Goal: Task Accomplishment & Management: Use online tool/utility

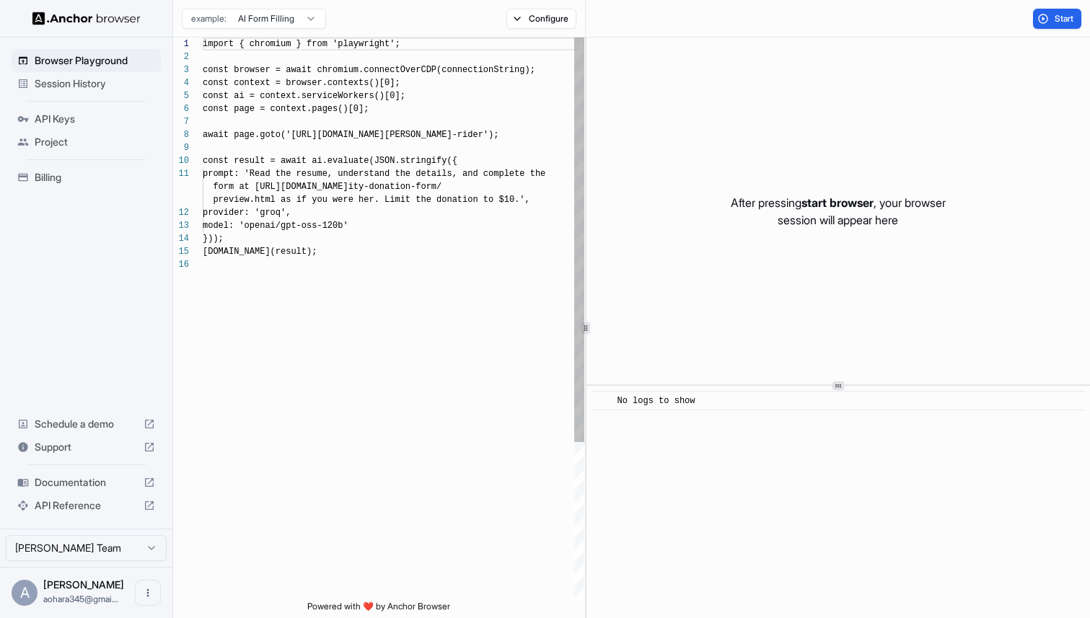
scroll to position [130, 0]
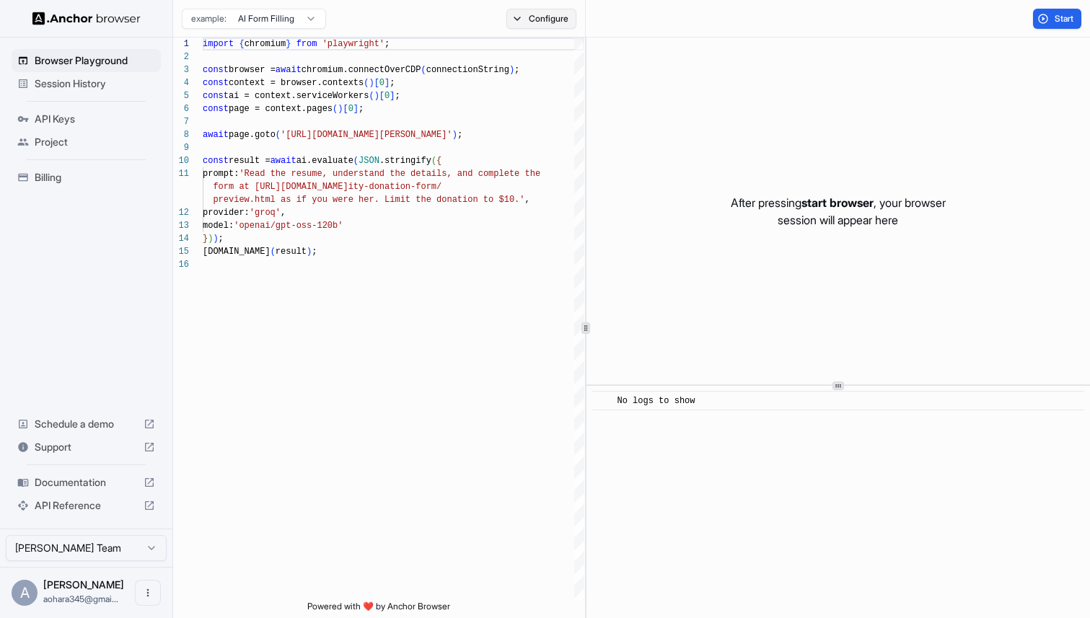
click at [550, 21] on button "Configure" at bounding box center [541, 19] width 70 height 20
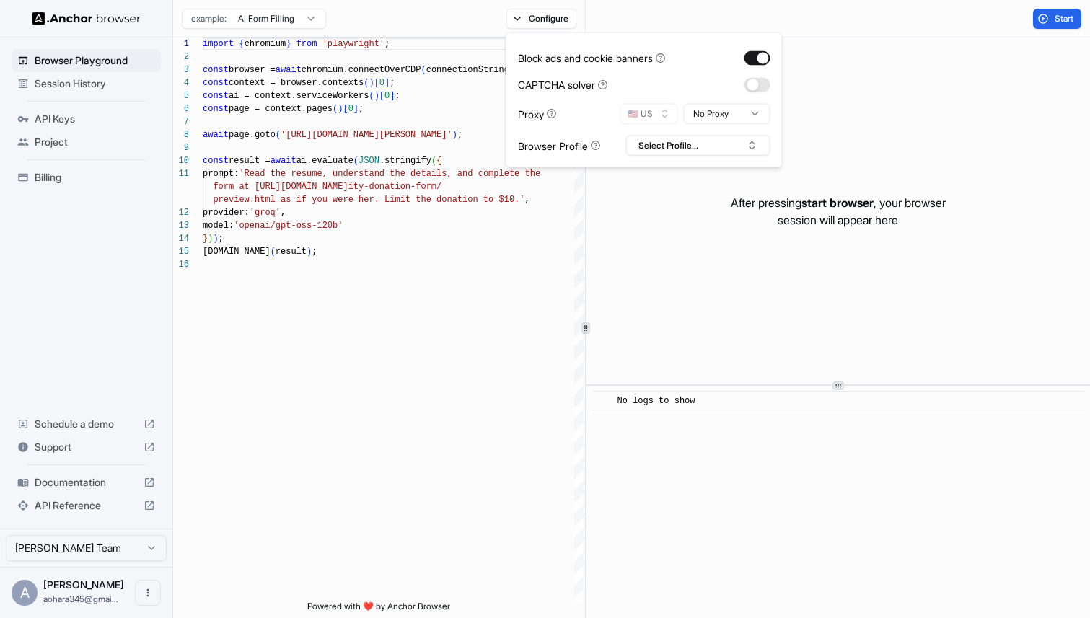
click at [913, 30] on div "Start" at bounding box center [838, 19] width 504 height 38
click at [804, 195] on span "start browser" at bounding box center [837, 202] width 72 height 14
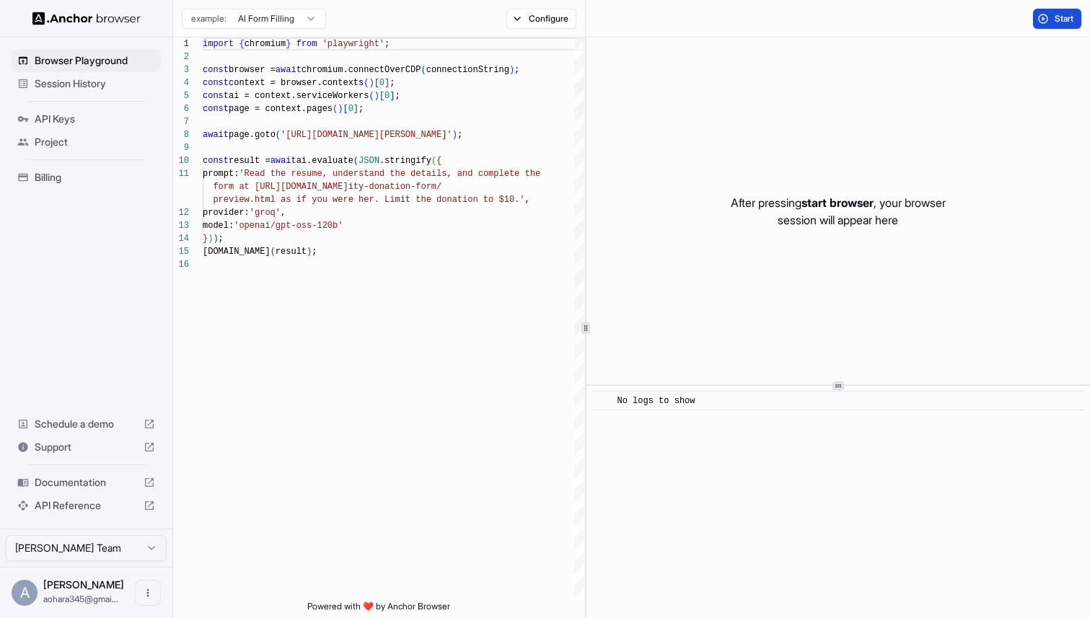
click at [1055, 24] on span "Start" at bounding box center [1065, 19] width 20 height 12
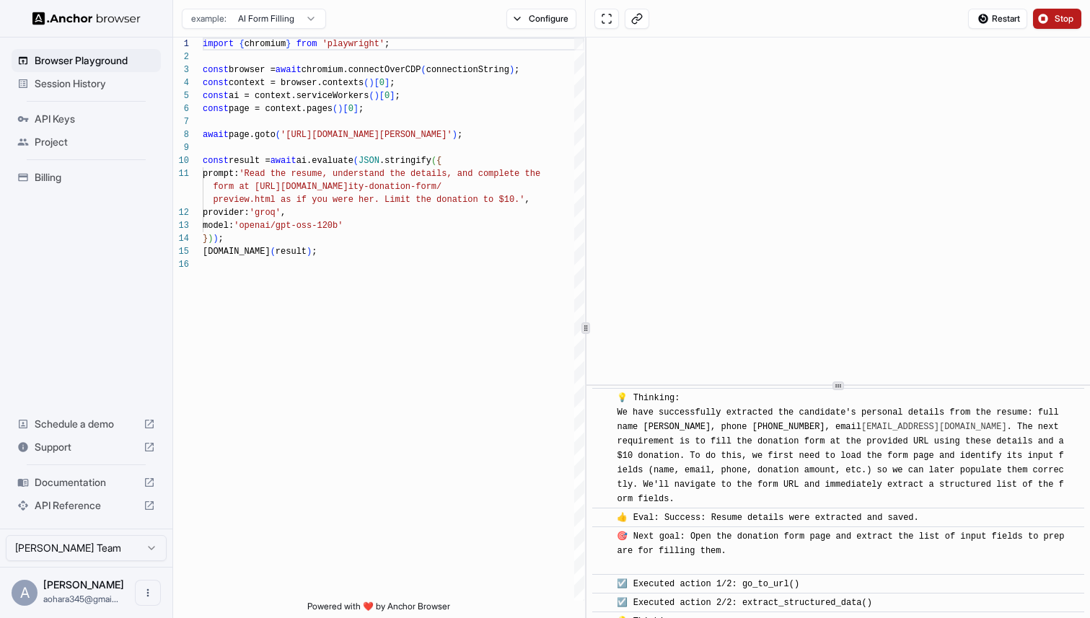
scroll to position [805, 0]
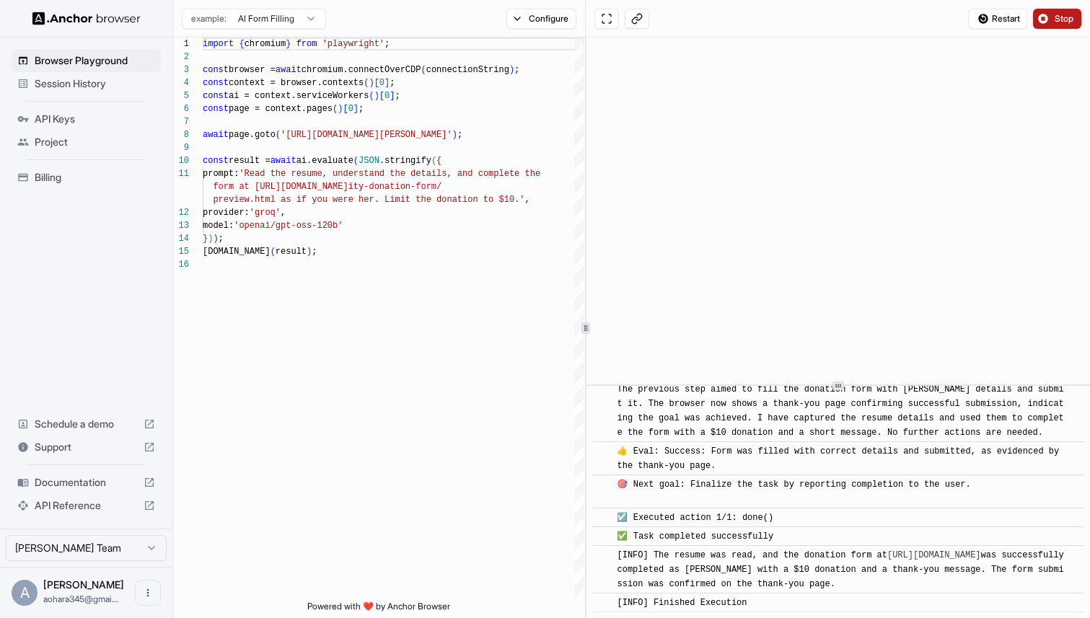
click at [79, 81] on span "Session History" at bounding box center [95, 83] width 120 height 14
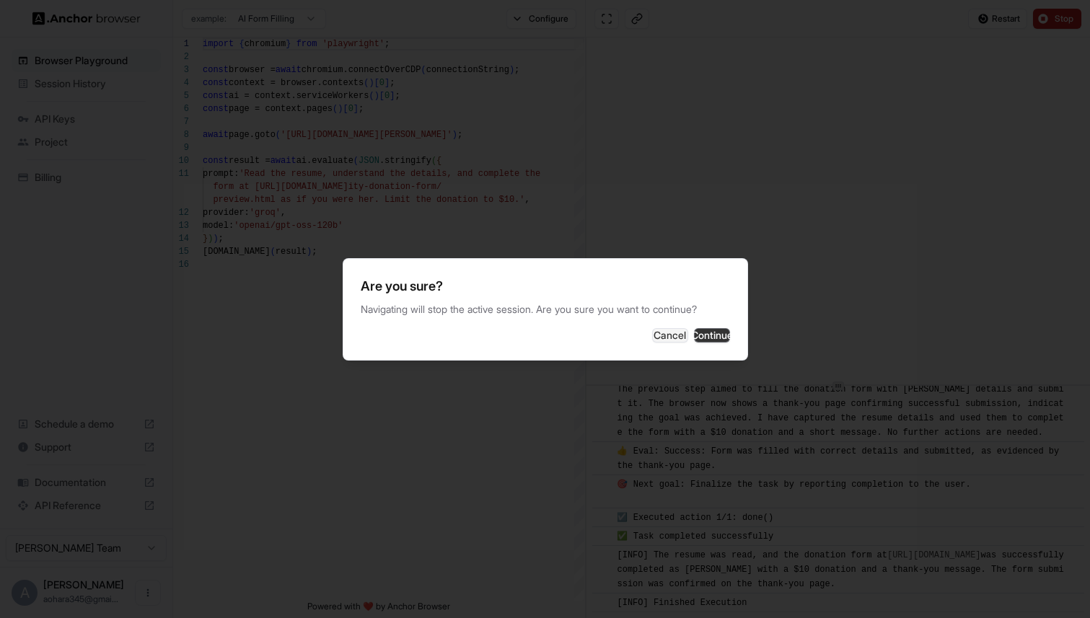
click at [694, 333] on button "Continue" at bounding box center [712, 335] width 36 height 14
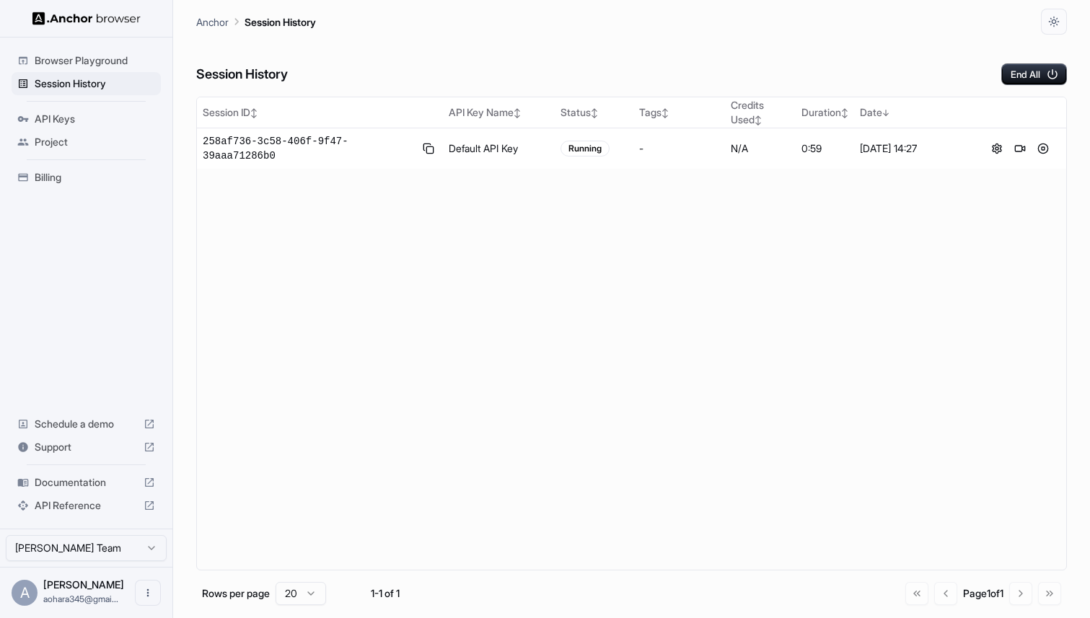
click at [273, 226] on div "Session ID ↕ API Key Name ↕ Status ↕ Tags ↕ Credits Used ↕ Duration ↕ Date ↓ 25…" at bounding box center [631, 334] width 871 height 474
drag, startPoint x: 273, startPoint y: 226, endPoint x: 404, endPoint y: 53, distance: 216.7
click at [403, 53] on div "Session History End All Session ID ↕ API Key Name ↕ Status ↕ Tags ↕ Credits Use…" at bounding box center [631, 327] width 871 height 584
click at [404, 53] on div "Session History End All" at bounding box center [631, 60] width 871 height 50
click at [1060, 28] on button "button" at bounding box center [1054, 22] width 26 height 26
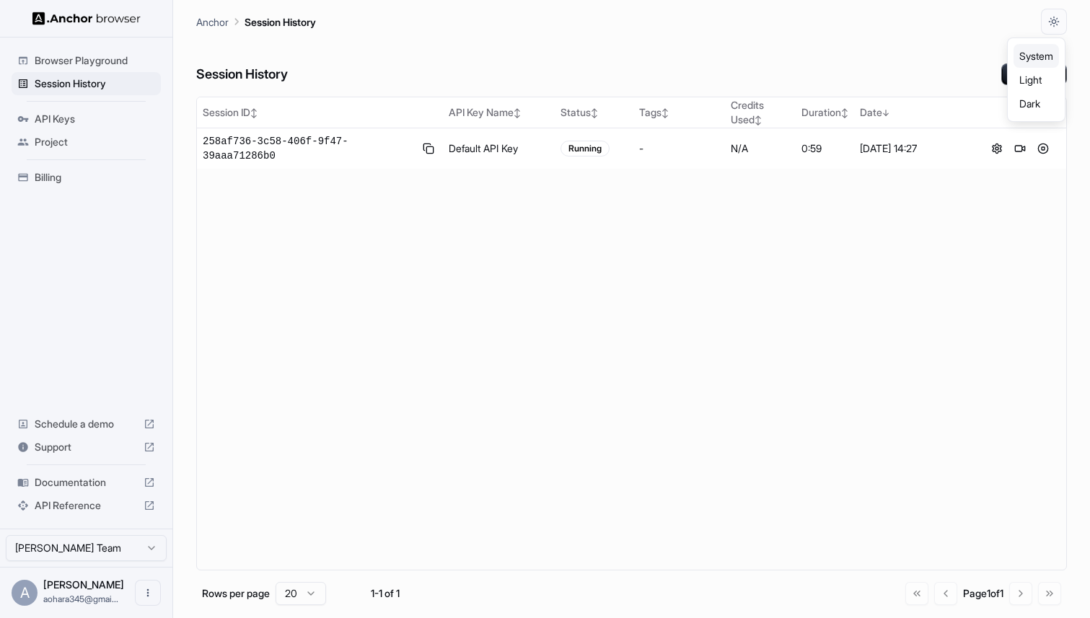
click at [765, 29] on div at bounding box center [545, 309] width 1090 height 618
